Goal: Navigation & Orientation: Find specific page/section

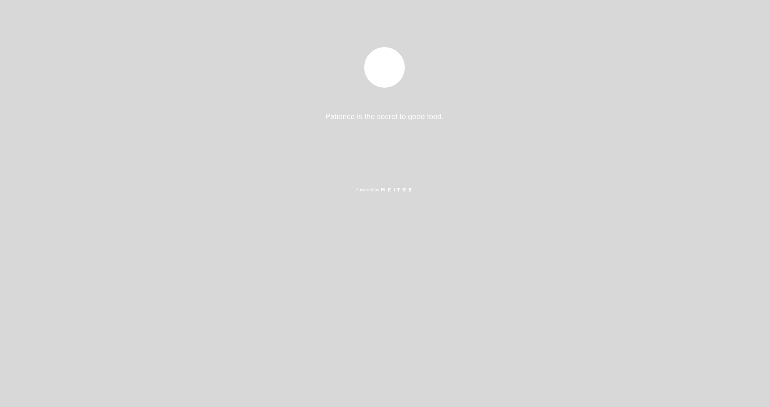
select select "es"
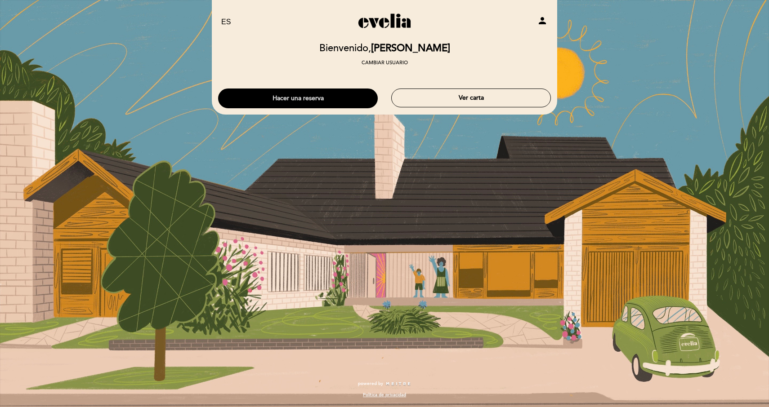
click at [333, 102] on button "Hacer una reserva" at bounding box center [298, 99] width 160 height 20
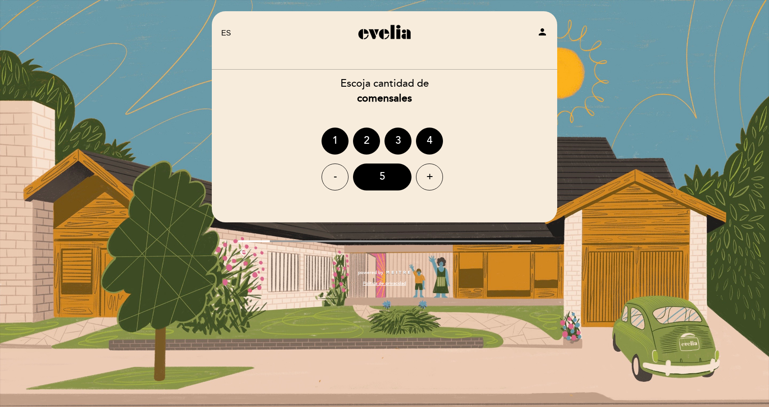
click at [540, 29] on icon "person" at bounding box center [542, 32] width 11 height 11
select select "es"
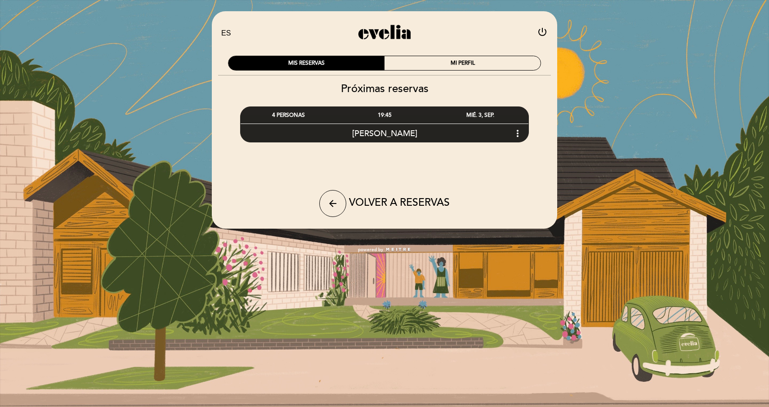
click at [394, 167] on div "Próximas reservas 4 PERSONAS 19:45 [PERSON_NAME]" at bounding box center [384, 149] width 346 height 135
click at [349, 65] on div "MIS RESERVAS" at bounding box center [306, 63] width 156 height 14
click at [542, 31] on icon "power_settings_new" at bounding box center [542, 32] width 11 height 11
select select "es"
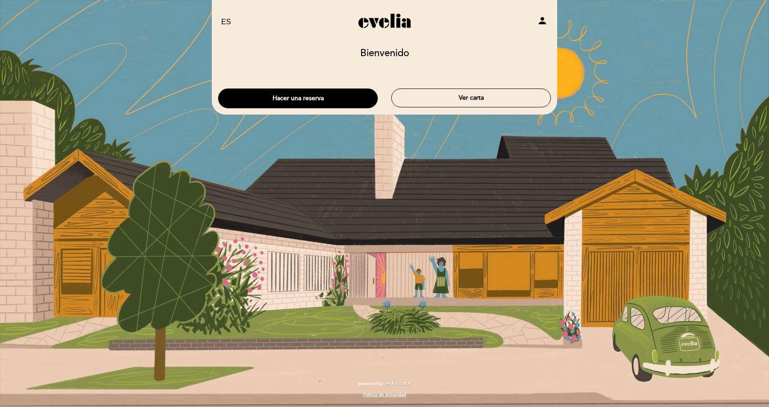
click at [577, 60] on div "EN ES PT [GEOGRAPHIC_DATA] person [GEOGRAPHIC_DATA] [GEOGRAPHIC_DATA], Cambiar …" at bounding box center [384, 203] width 769 height 407
click at [406, 99] on button "Ver carta" at bounding box center [471, 98] width 160 height 19
